Goal: Information Seeking & Learning: Learn about a topic

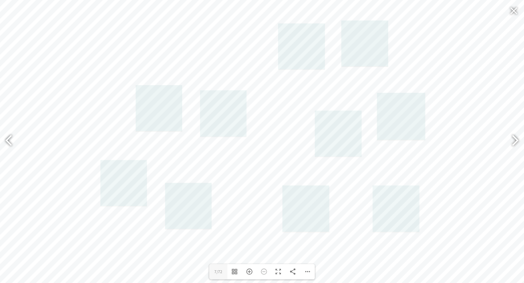
scroll to position [393, 0]
click at [155, 111] on link at bounding box center [159, 108] width 47 height 47
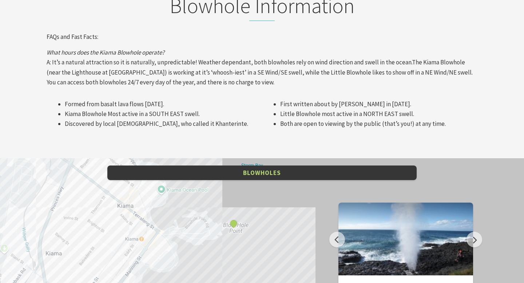
scroll to position [822, 0]
click at [340, 232] on button "Previous" at bounding box center [337, 240] width 16 height 16
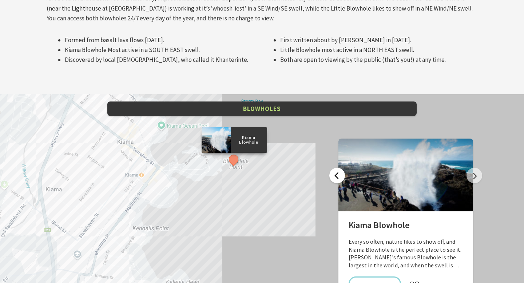
scroll to position [925, 0]
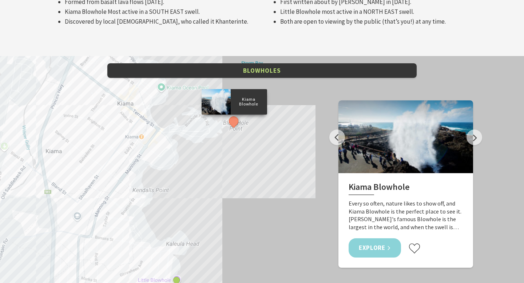
click at [373, 238] on link "Explore" at bounding box center [375, 247] width 52 height 19
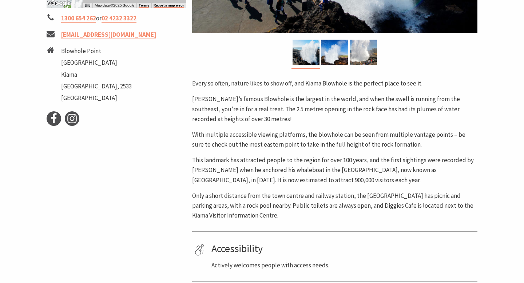
scroll to position [269, 0]
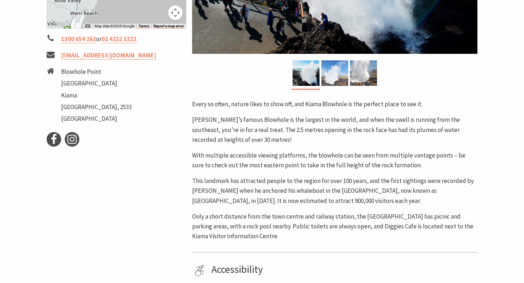
click at [328, 75] on img at bounding box center [334, 72] width 27 height 25
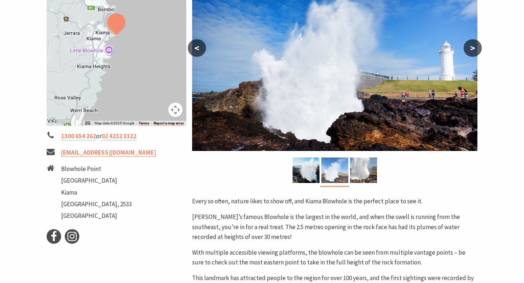
scroll to position [120, 0]
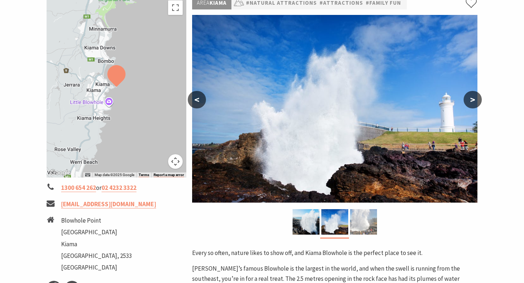
click at [372, 222] on img at bounding box center [363, 221] width 27 height 25
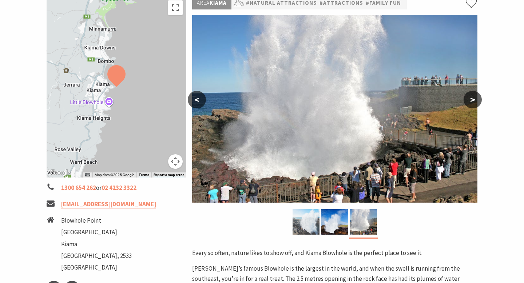
click at [307, 218] on img at bounding box center [306, 221] width 27 height 25
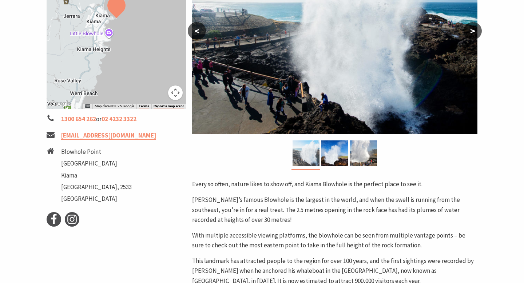
scroll to position [202, 0]
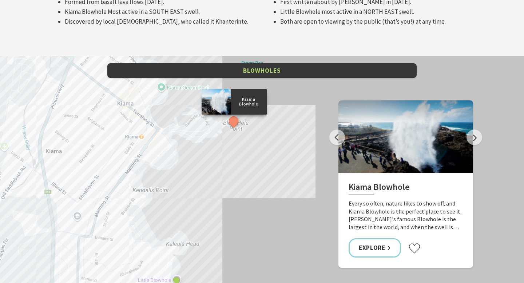
scroll to position [243, 522]
click at [233, 115] on button "See detail about Kiama Blowhole" at bounding box center [233, 121] width 13 height 13
click at [252, 158] on div "Little Blowhole, Kiama Kiama Blowhole" at bounding box center [262, 187] width 524 height 262
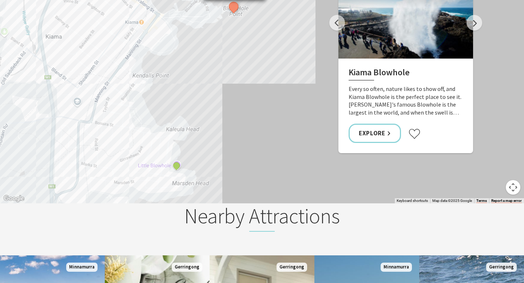
scroll to position [1051, 0]
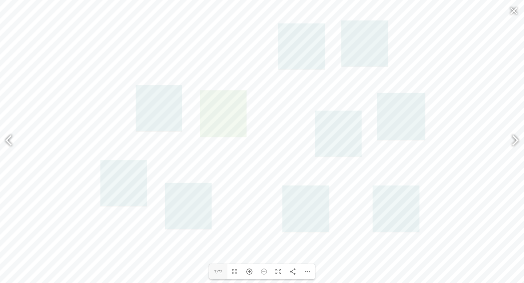
scroll to position [393, 0]
click at [217, 106] on link at bounding box center [223, 114] width 47 height 47
click at [400, 128] on link at bounding box center [401, 116] width 48 height 47
click at [128, 182] on link at bounding box center [124, 183] width 47 height 47
click at [195, 201] on link at bounding box center [188, 206] width 47 height 47
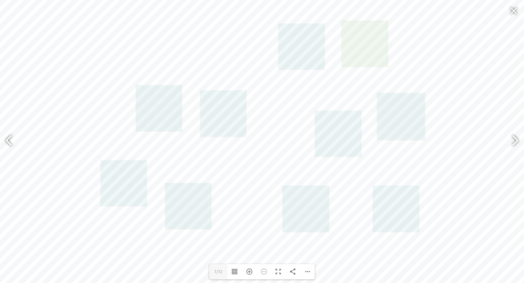
click at [363, 58] on link at bounding box center [364, 43] width 47 height 47
click at [355, 46] on link at bounding box center [364, 43] width 47 height 47
click at [383, 28] on link at bounding box center [364, 43] width 47 height 47
click at [408, 217] on link at bounding box center [395, 209] width 47 height 47
click at [328, 121] on link at bounding box center [338, 134] width 47 height 47
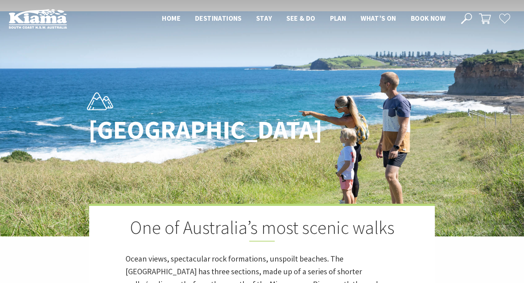
scroll to position [189, 0]
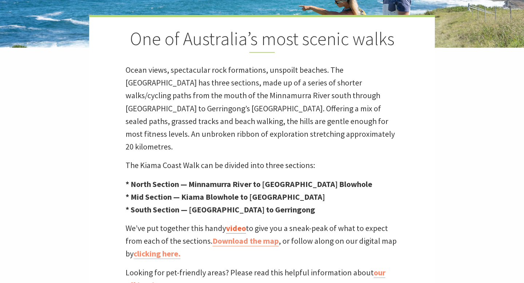
click at [233, 223] on link "video" at bounding box center [236, 228] width 20 height 11
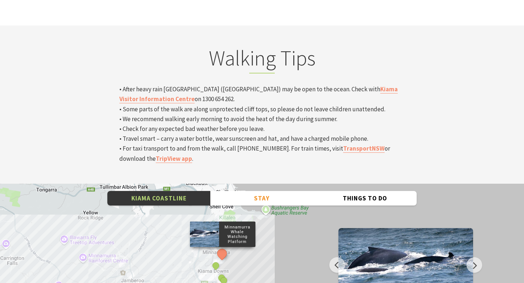
scroll to position [2484, 0]
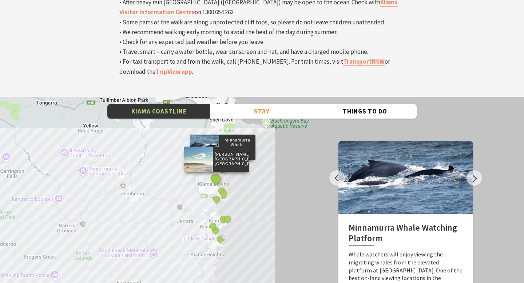
click at [216, 172] on button "See detail about Jones Beach, Kiama Downs" at bounding box center [215, 178] width 13 height 13
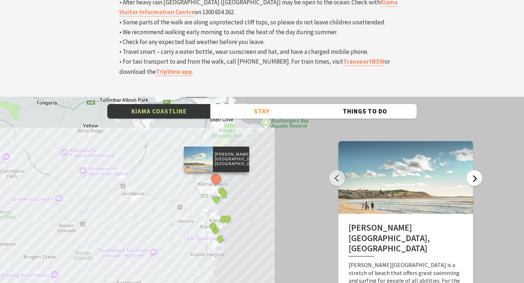
click at [475, 170] on button "Next" at bounding box center [475, 178] width 16 height 16
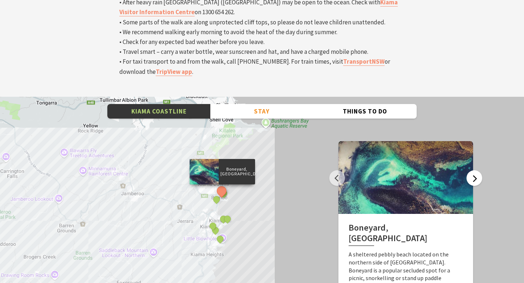
click at [475, 170] on button "Next" at bounding box center [475, 178] width 16 height 16
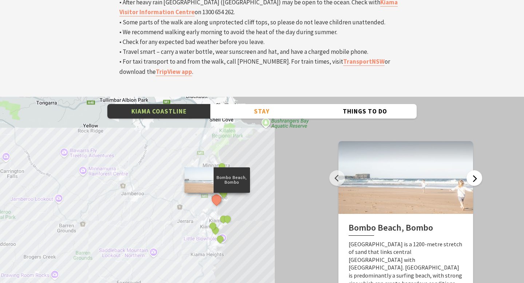
click at [475, 170] on button "Next" at bounding box center [475, 178] width 16 height 16
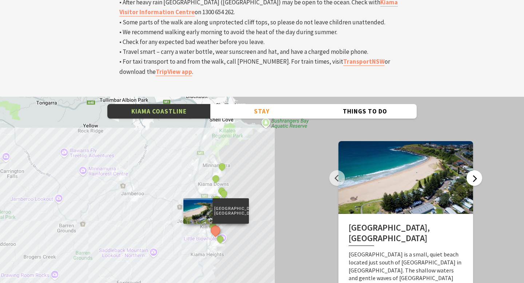
click at [475, 170] on button "Next" at bounding box center [475, 178] width 16 height 16
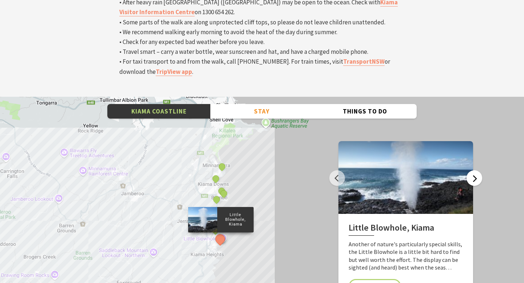
click at [474, 170] on button "Next" at bounding box center [475, 178] width 16 height 16
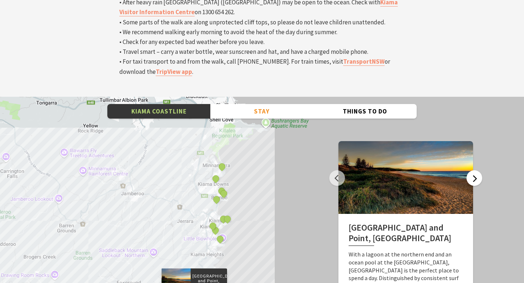
click at [473, 170] on button "Next" at bounding box center [475, 178] width 16 height 16
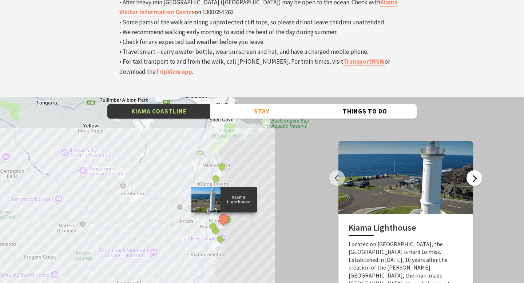
click at [474, 170] on button "Next" at bounding box center [475, 178] width 16 height 16
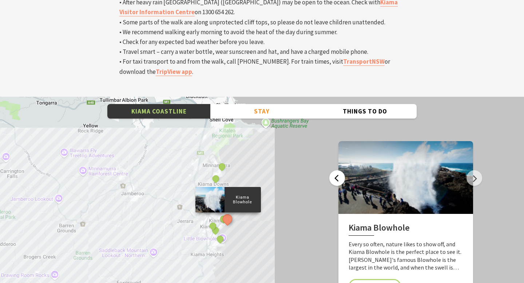
click at [341, 170] on button "Previous" at bounding box center [337, 178] width 16 height 16
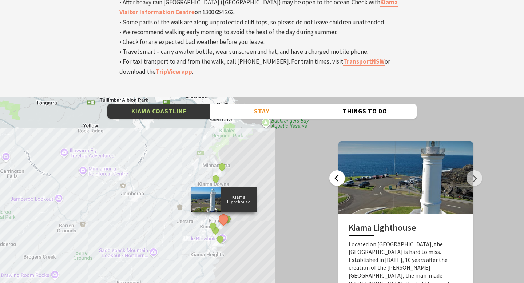
click at [341, 170] on button "Previous" at bounding box center [337, 178] width 16 height 16
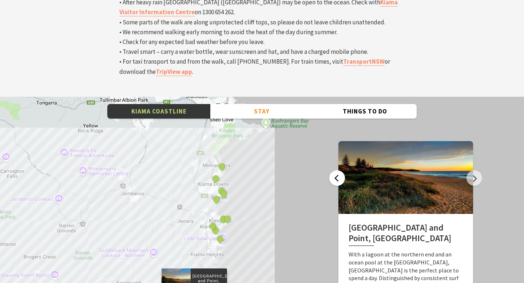
click at [341, 170] on button "Previous" at bounding box center [337, 178] width 16 height 16
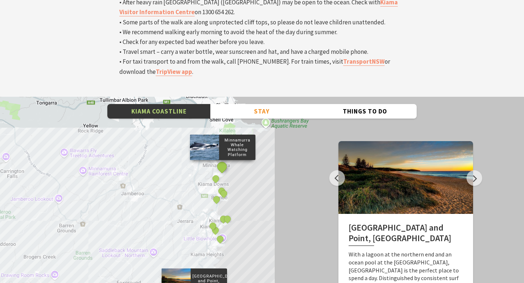
click at [221, 160] on button "See detail about Minnamurra Whale Watching Platform" at bounding box center [221, 166] width 13 height 13
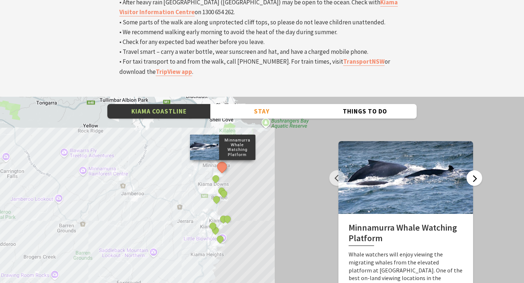
click at [472, 170] on button "Next" at bounding box center [475, 178] width 16 height 16
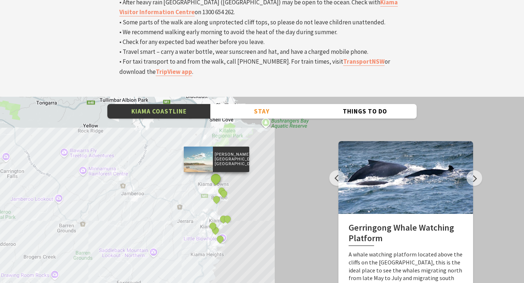
click at [215, 172] on button "See detail about Jones Beach, Kiama Downs" at bounding box center [215, 178] width 13 height 13
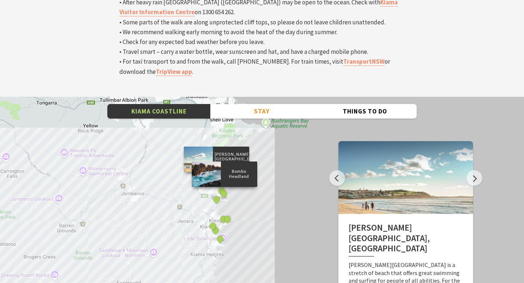
click at [221, 189] on div "Bombo Headland" at bounding box center [224, 194] width 11 height 11
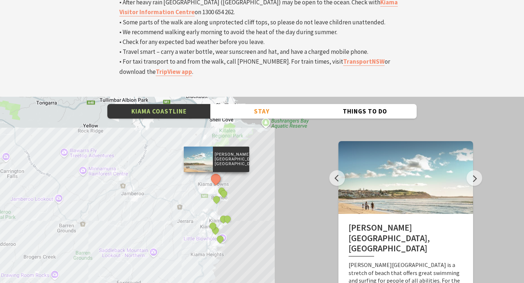
click at [340, 170] on button "Previous" at bounding box center [337, 178] width 16 height 16
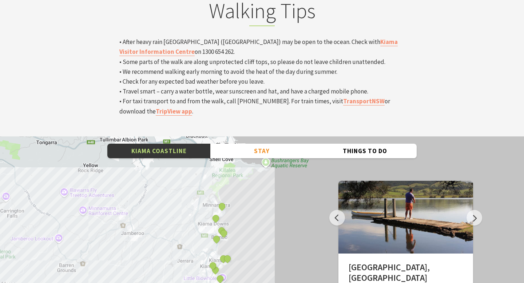
scroll to position [2425, 0]
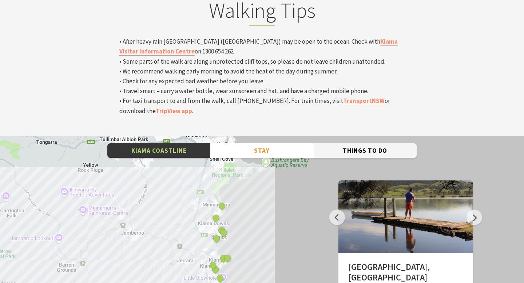
click at [341, 143] on button "Things To Do" at bounding box center [365, 150] width 103 height 15
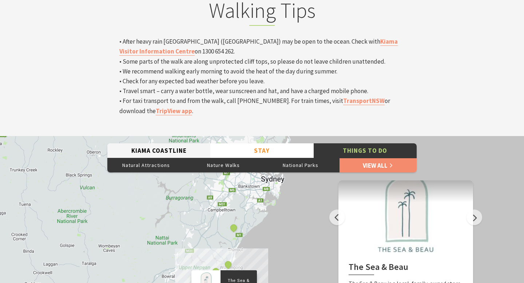
click at [167, 143] on button "Kiama Coastline" at bounding box center [158, 150] width 103 height 15
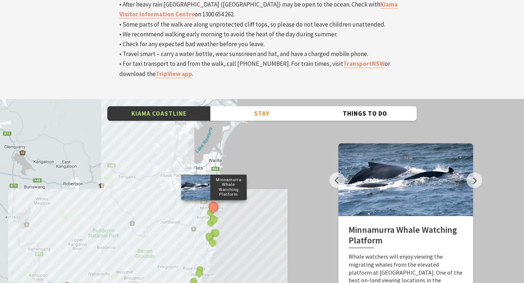
scroll to position [2463, 0]
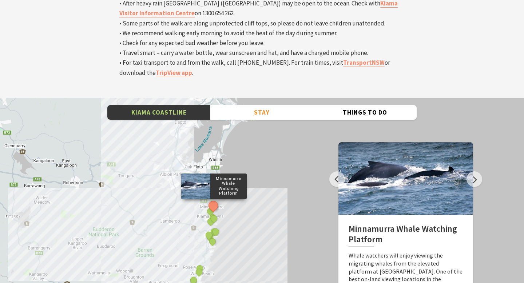
click at [261, 145] on div "Minnamurra Whale Watching Platform Gerringong Whale Watching Platform Werri Lag…" at bounding box center [262, 229] width 524 height 262
click at [214, 199] on button "See detail about Minnamurra Whale Watching Platform" at bounding box center [213, 205] width 13 height 13
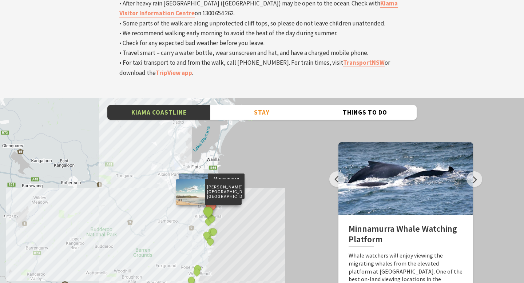
click at [206, 205] on button "See detail about Jones Beach, Kiama Downs" at bounding box center [207, 211] width 13 height 13
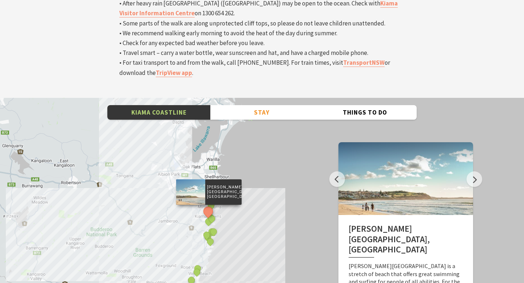
click at [211, 207] on div "Jones Beach, Kiama Downs" at bounding box center [208, 212] width 11 height 11
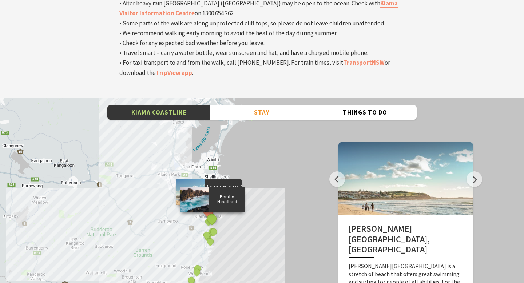
click at [213, 212] on button "See detail about Bombo Headland" at bounding box center [211, 218] width 13 height 13
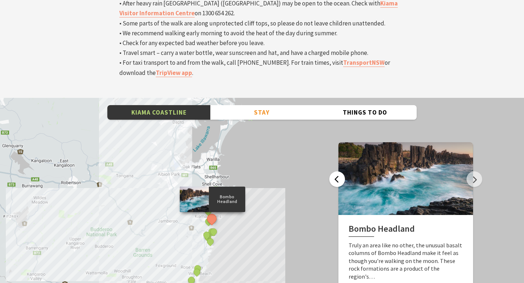
click at [340, 171] on button "Previous" at bounding box center [337, 179] width 16 height 16
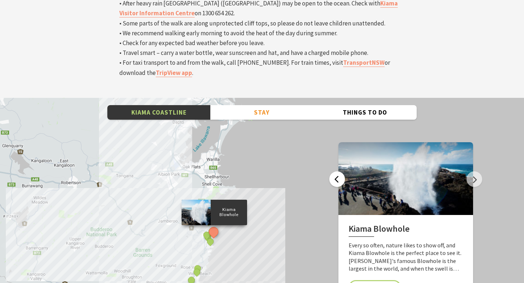
click at [340, 171] on button "Previous" at bounding box center [337, 179] width 16 height 16
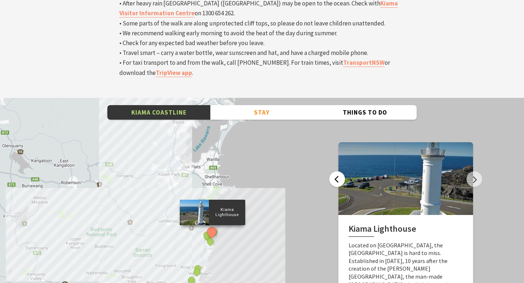
click at [340, 171] on button "Previous" at bounding box center [337, 179] width 16 height 16
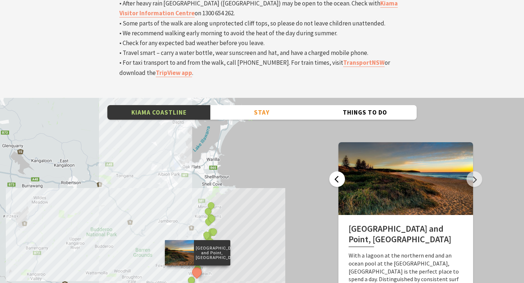
click at [340, 171] on button "Previous" at bounding box center [337, 179] width 16 height 16
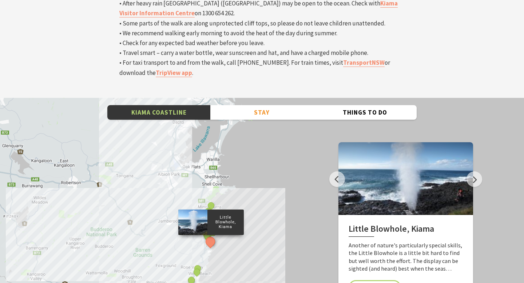
click at [161, 98] on div "Minnamurra Whale Watching Platform Gerringong Whale Watching Platform Werri Lag…" at bounding box center [262, 229] width 524 height 262
click at [254, 136] on div "Minnamurra Whale Watching Platform Gerringong Whale Watching Platform Werri Lag…" at bounding box center [262, 229] width 524 height 262
click at [216, 110] on div "Minnamurra Whale Watching Platform Gerringong Whale Watching Platform Werri Lag…" at bounding box center [262, 229] width 524 height 262
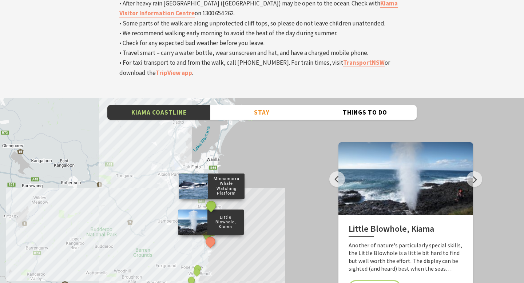
click at [213, 199] on button "See detail about Minnamurra Whale Watching Platform" at bounding box center [211, 205] width 13 height 13
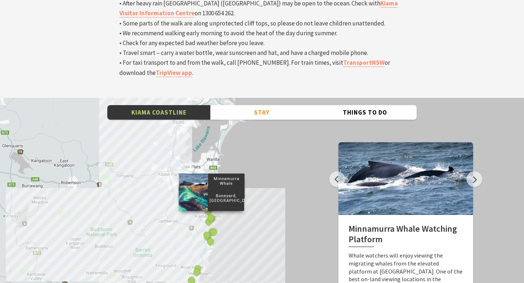
click at [206, 213] on div "Boneyard, Kiama" at bounding box center [211, 218] width 11 height 11
click at [207, 201] on div "Minnamurra Whale Watching Platform" at bounding box center [211, 206] width 11 height 11
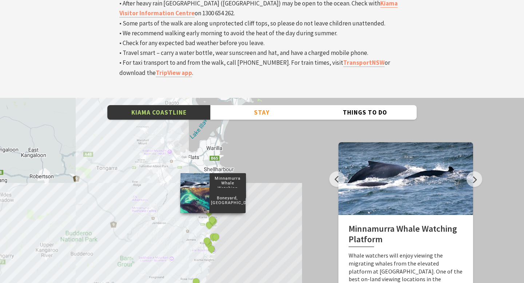
click at [207, 188] on div at bounding box center [194, 200] width 29 height 25
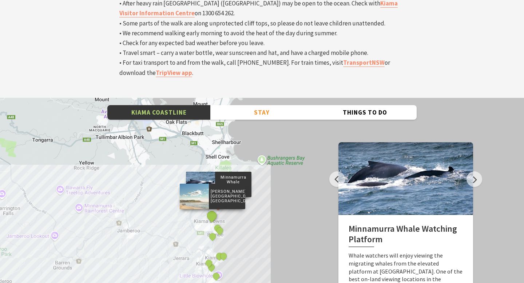
click at [213, 209] on button "See detail about Jones Beach, Kiama Downs" at bounding box center [211, 215] width 13 height 13
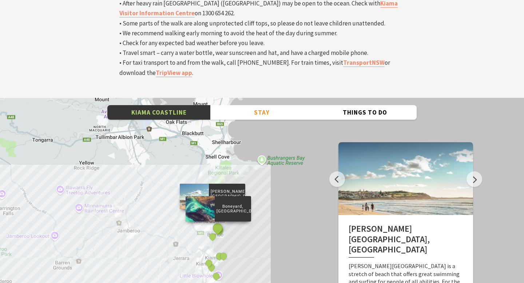
click at [217, 221] on button "See detail about Boneyard, Kiama" at bounding box center [217, 227] width 13 height 13
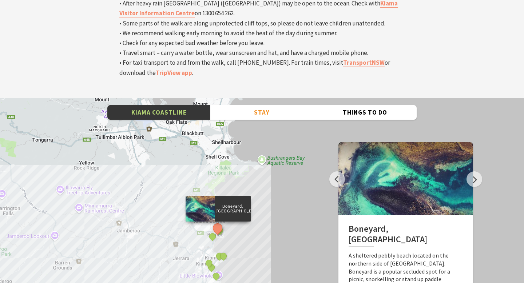
click at [236, 165] on div "Minnamurra Whale Watching Platform Gerringong Whale Watching Platform Werri Lag…" at bounding box center [262, 229] width 524 height 262
click at [220, 224] on button "See detail about Bombo Headland" at bounding box center [219, 230] width 13 height 13
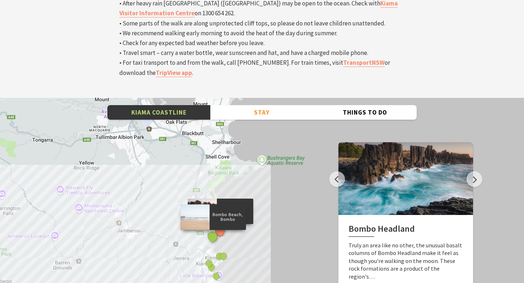
click at [212, 230] on button "See detail about Bombo Beach, Bombo" at bounding box center [212, 236] width 13 height 13
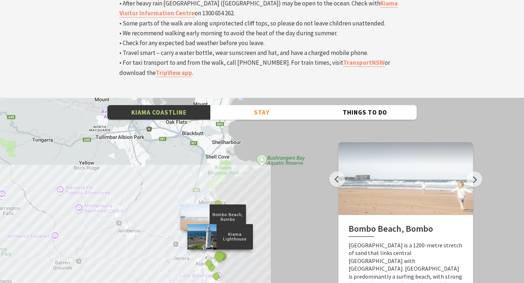
click at [217, 250] on button "See detail about Kiama Lighthouse" at bounding box center [219, 256] width 13 height 13
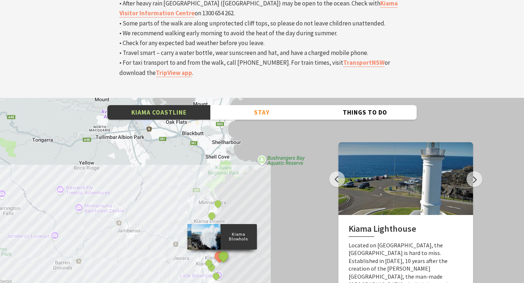
click at [226, 249] on button "See detail about Kiama Blowhole" at bounding box center [223, 255] width 13 height 13
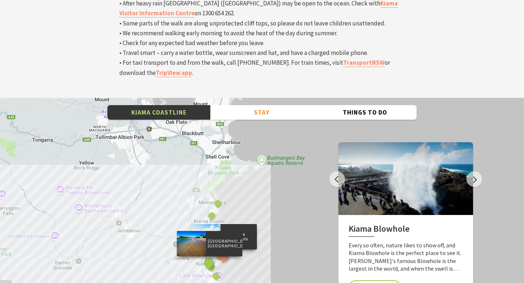
click at [211, 256] on button "See detail about Surf Beach, Kiama" at bounding box center [208, 262] width 13 height 13
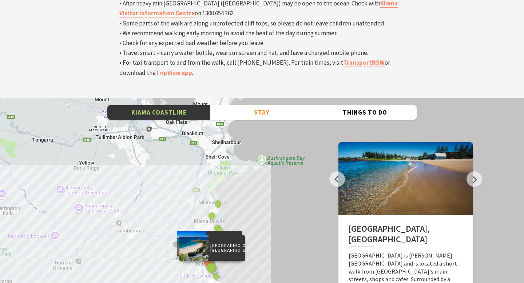
click at [212, 261] on button "See detail about Kendalls Beach, Kiama" at bounding box center [211, 267] width 13 height 13
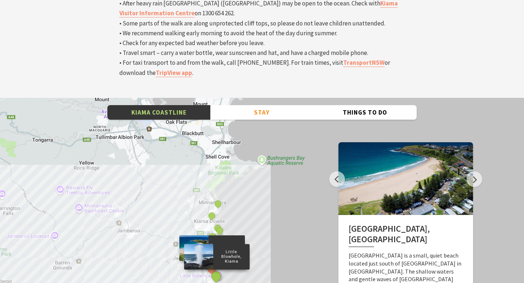
click at [218, 269] on button "See detail about Little Blowhole, Kiama" at bounding box center [216, 275] width 13 height 13
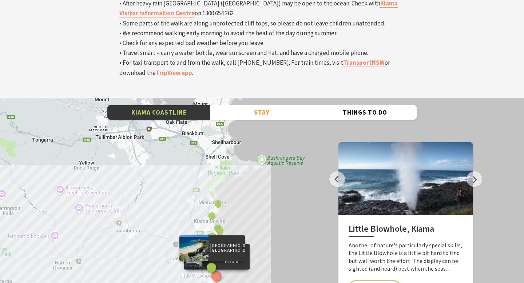
click at [211, 261] on button "See detail about Kendalls Beach, Kiama" at bounding box center [211, 267] width 13 height 13
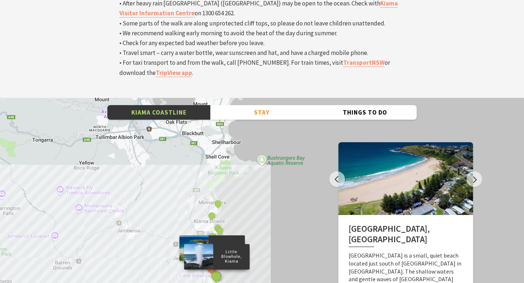
click at [215, 269] on button "See detail about Little Blowhole, Kiama" at bounding box center [216, 275] width 13 height 13
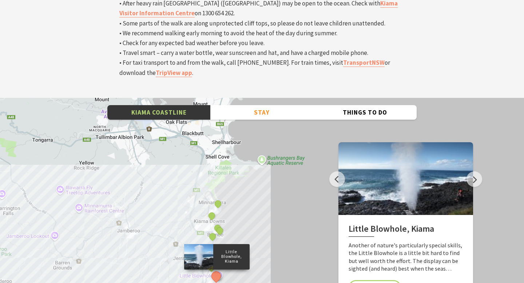
click at [192, 215] on div "Minnamurra Whale Watching Platform Gerringong Whale Watching Platform Werri Lag…" at bounding box center [262, 229] width 524 height 262
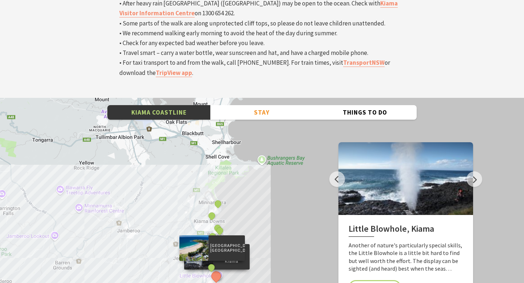
click at [210, 263] on div "Kendalls Beach, Kiama" at bounding box center [212, 268] width 11 height 11
click at [210, 261] on button "See detail about Kendalls Beach, Kiama" at bounding box center [211, 267] width 13 height 13
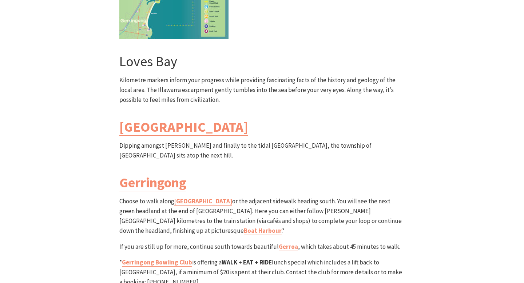
scroll to position [2053, 0]
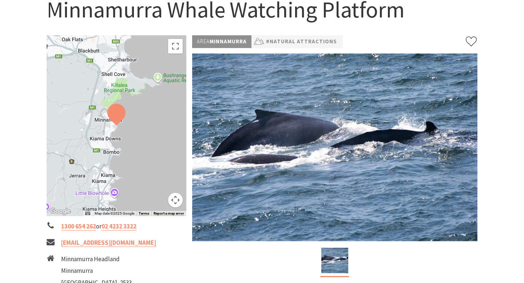
scroll to position [59, 0]
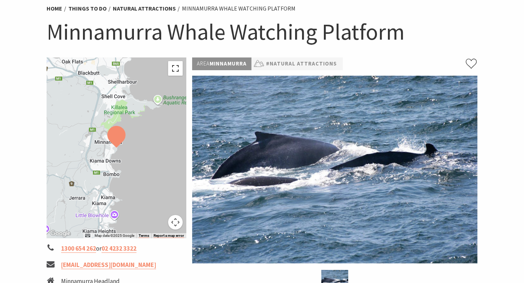
click at [176, 68] on button "Toggle fullscreen view" at bounding box center [175, 68] width 15 height 15
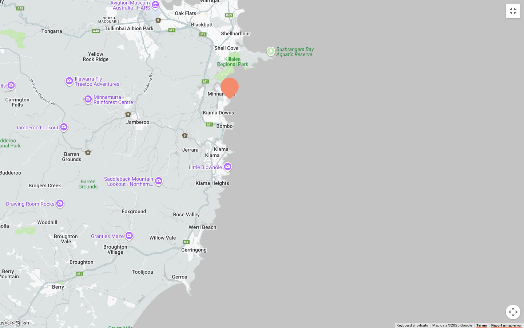
drag, startPoint x: 292, startPoint y: 148, endPoint x: 260, endPoint y: 85, distance: 70.8
click at [260, 85] on div at bounding box center [262, 164] width 524 height 328
click at [510, 12] on button "Toggle fullscreen view" at bounding box center [513, 11] width 15 height 15
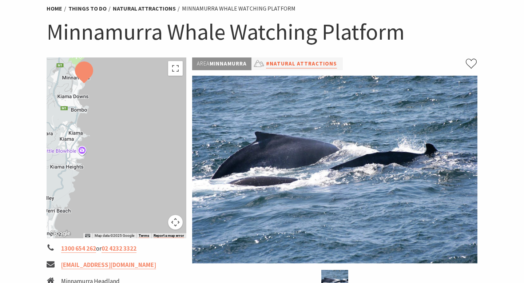
click at [307, 64] on link "#Natural Attractions" at bounding box center [301, 63] width 71 height 9
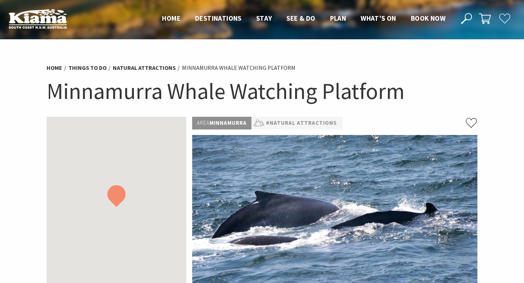
scroll to position [59, 0]
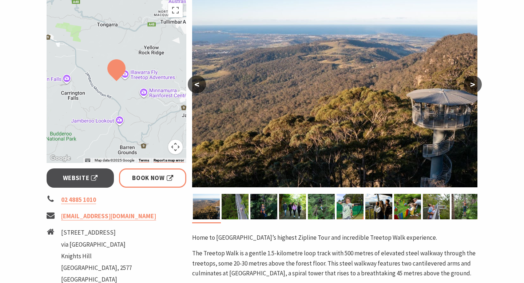
scroll to position [116, 0]
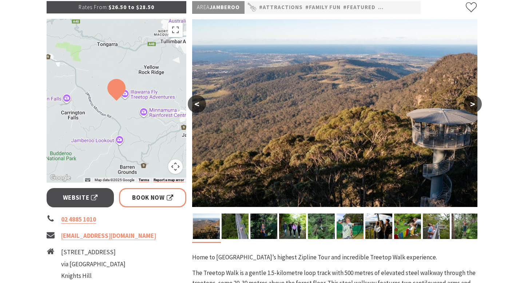
click at [469, 102] on button ">" at bounding box center [473, 103] width 18 height 17
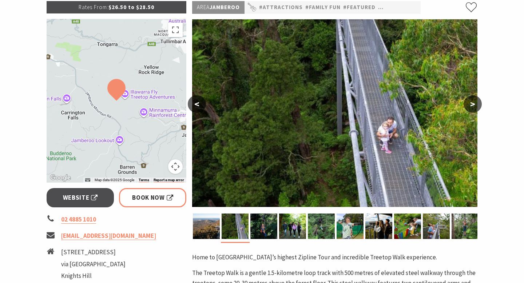
click at [472, 102] on button ">" at bounding box center [473, 103] width 18 height 17
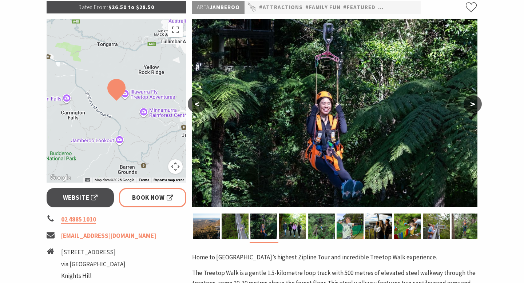
click at [472, 103] on button ">" at bounding box center [473, 103] width 18 height 17
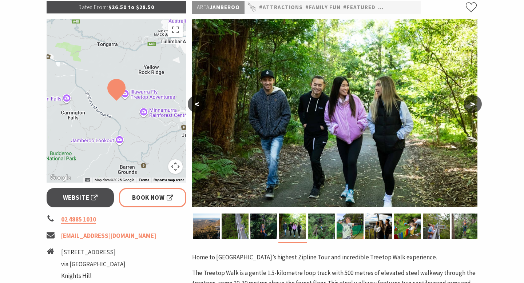
click at [472, 103] on button ">" at bounding box center [473, 103] width 18 height 17
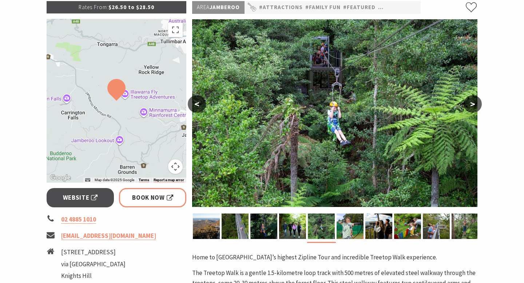
click at [472, 103] on button ">" at bounding box center [473, 103] width 18 height 17
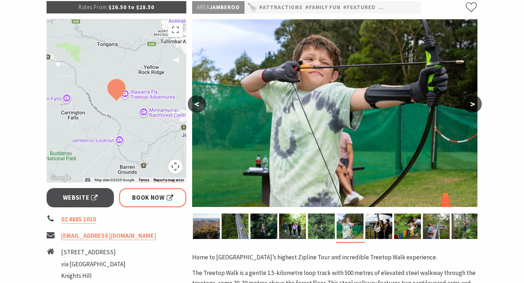
click at [472, 103] on button ">" at bounding box center [473, 103] width 18 height 17
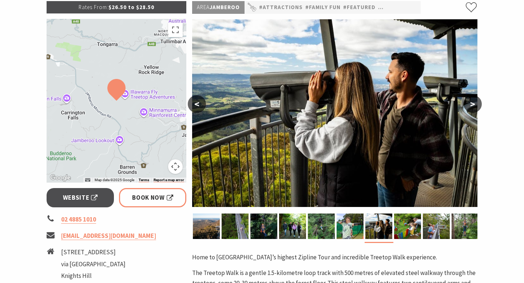
click at [471, 103] on button ">" at bounding box center [473, 103] width 18 height 17
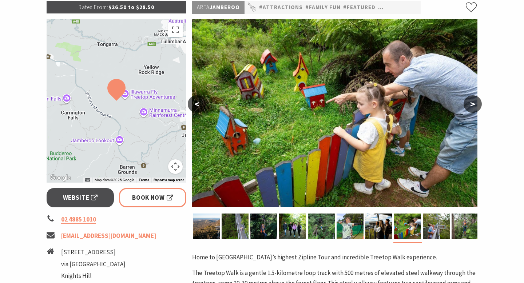
click at [471, 103] on button ">" at bounding box center [473, 103] width 18 height 17
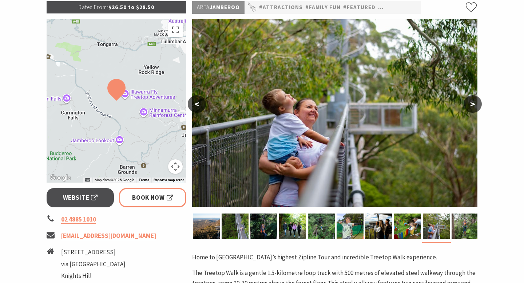
click at [471, 103] on button ">" at bounding box center [473, 103] width 18 height 17
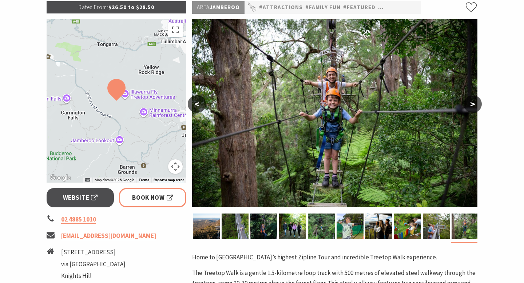
click at [471, 104] on button ">" at bounding box center [473, 103] width 18 height 17
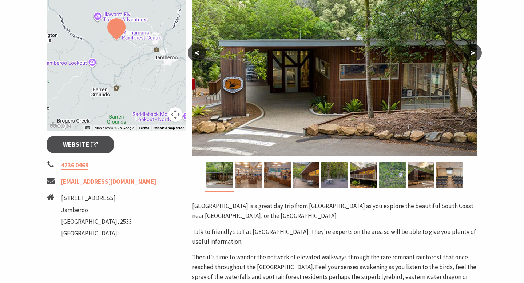
scroll to position [123, 0]
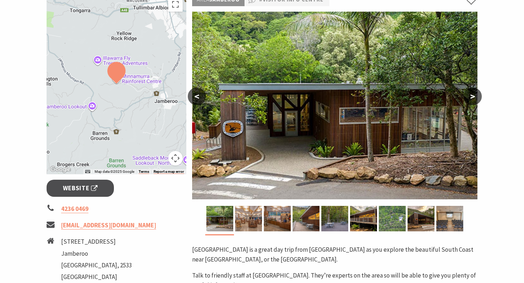
click at [469, 91] on button ">" at bounding box center [473, 96] width 18 height 17
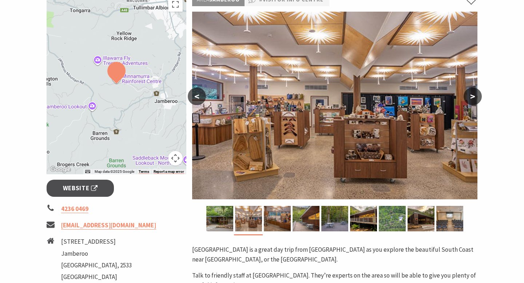
click at [471, 95] on button ">" at bounding box center [473, 96] width 18 height 17
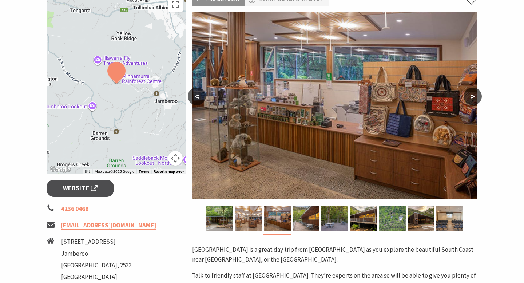
click at [471, 95] on button ">" at bounding box center [473, 96] width 18 height 17
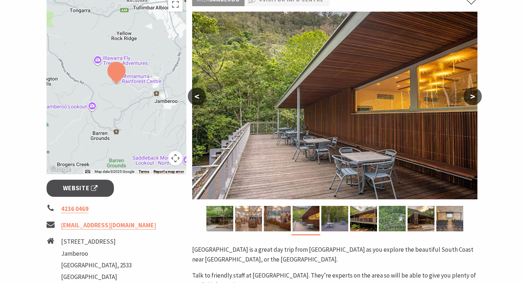
click at [471, 95] on button ">" at bounding box center [473, 96] width 18 height 17
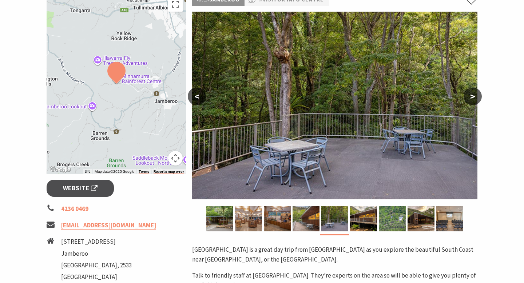
click at [471, 95] on button ">" at bounding box center [473, 96] width 18 height 17
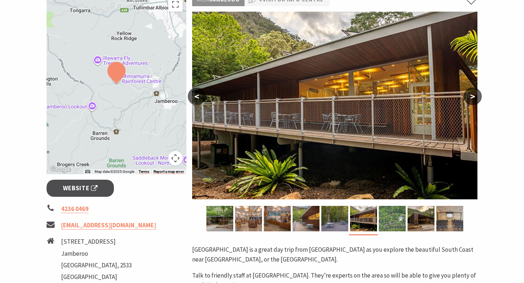
click at [471, 95] on button ">" at bounding box center [473, 96] width 18 height 17
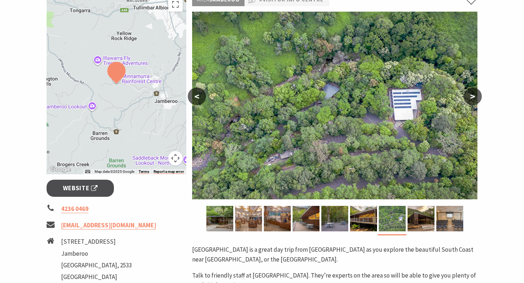
click at [471, 95] on button ">" at bounding box center [473, 96] width 18 height 17
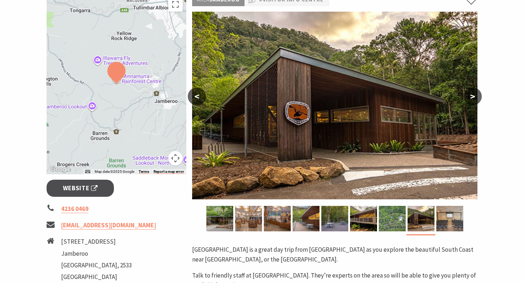
click at [471, 96] on button ">" at bounding box center [473, 96] width 18 height 17
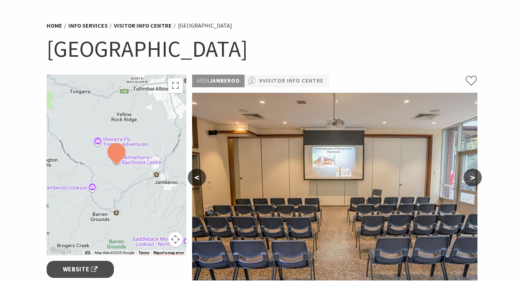
scroll to position [43, 0]
click at [286, 77] on link "#Visitor Info Centre" at bounding box center [291, 80] width 64 height 9
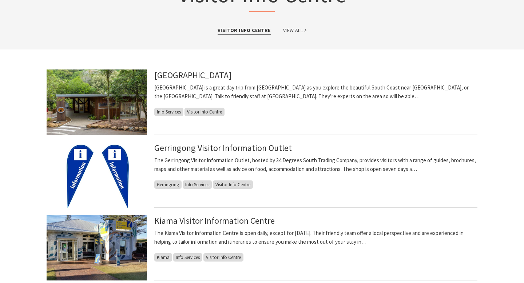
scroll to position [65, 0]
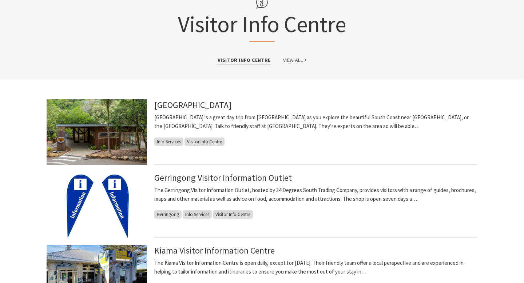
click at [77, 138] on img at bounding box center [97, 132] width 100 height 66
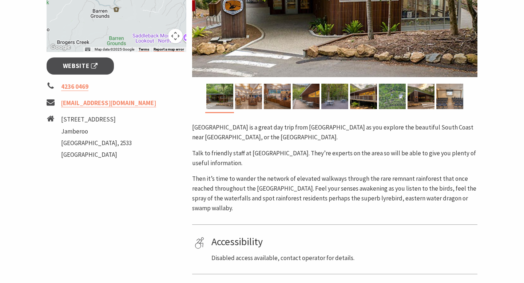
scroll to position [293, 0]
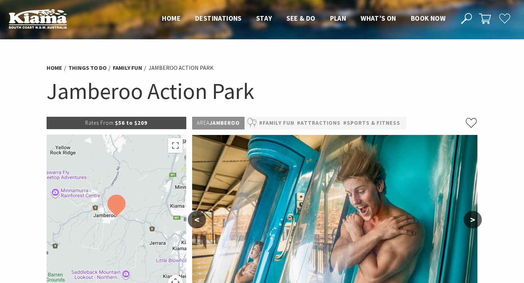
click at [474, 216] on button ">" at bounding box center [473, 219] width 18 height 17
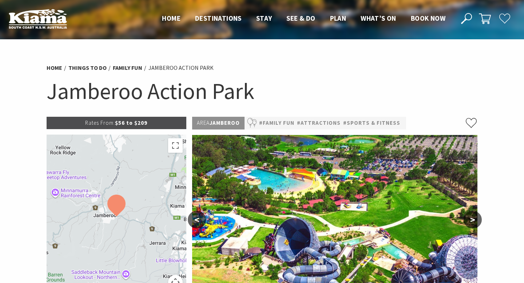
click at [474, 216] on button ">" at bounding box center [473, 219] width 18 height 17
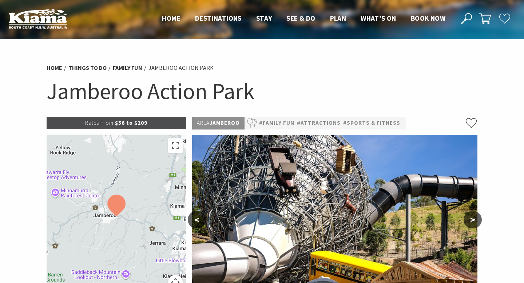
click at [473, 216] on button ">" at bounding box center [473, 219] width 18 height 17
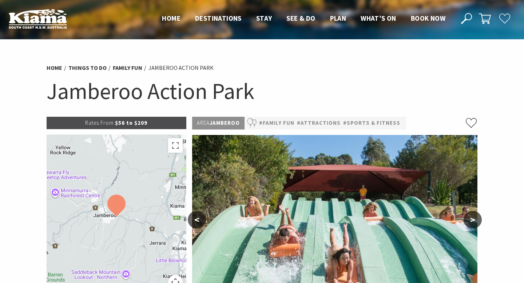
click at [473, 216] on button ">" at bounding box center [473, 219] width 18 height 17
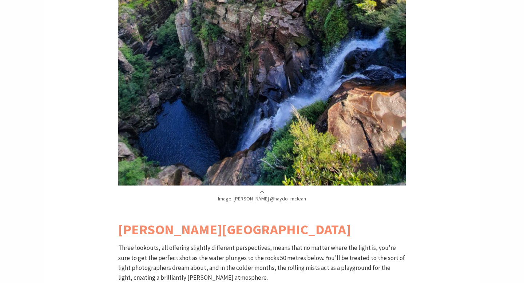
scroll to position [2014, 0]
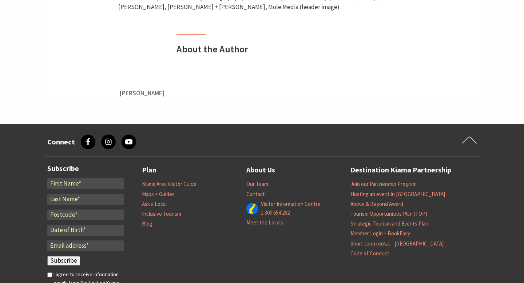
scroll to position [3287, 0]
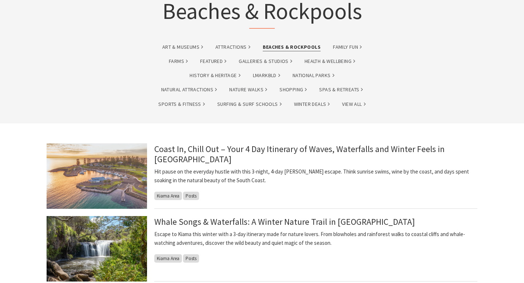
scroll to position [48, 0]
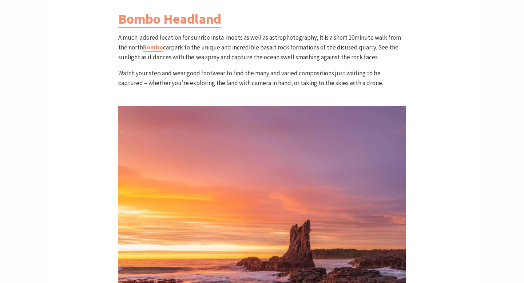
scroll to position [939, 0]
